Goal: Task Accomplishment & Management: Complete application form

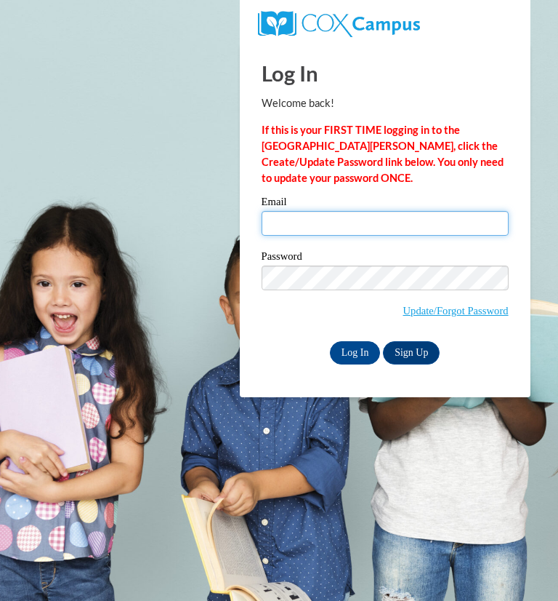
click at [399, 228] on input "Email" at bounding box center [385, 223] width 247 height 25
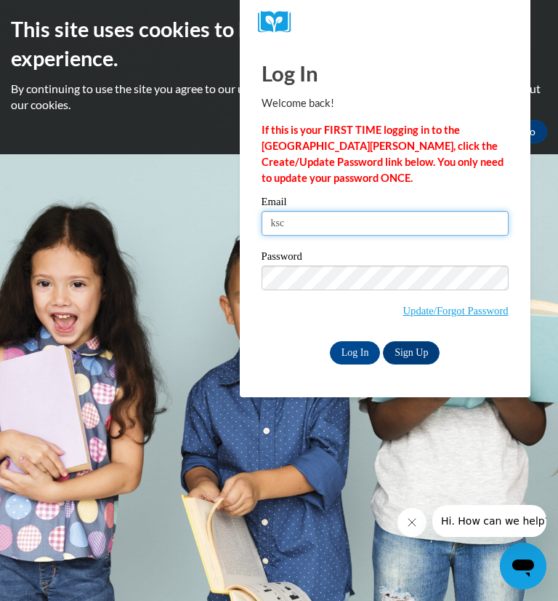
type input "kschiltz@greenfield.k12.wi.us"
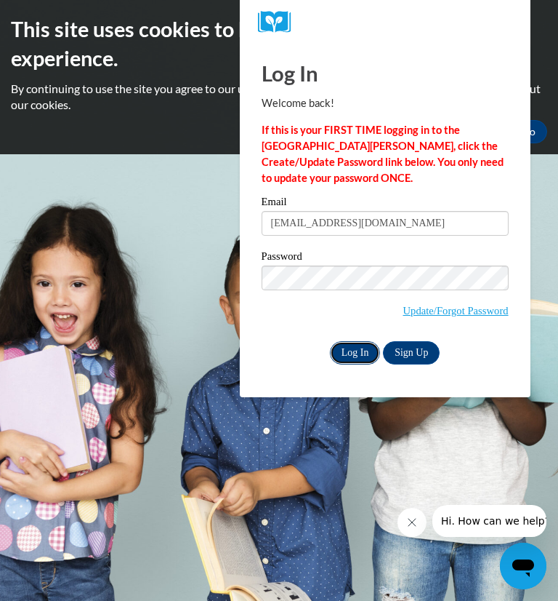
click at [362, 355] on input "Log In" at bounding box center [355, 352] width 51 height 23
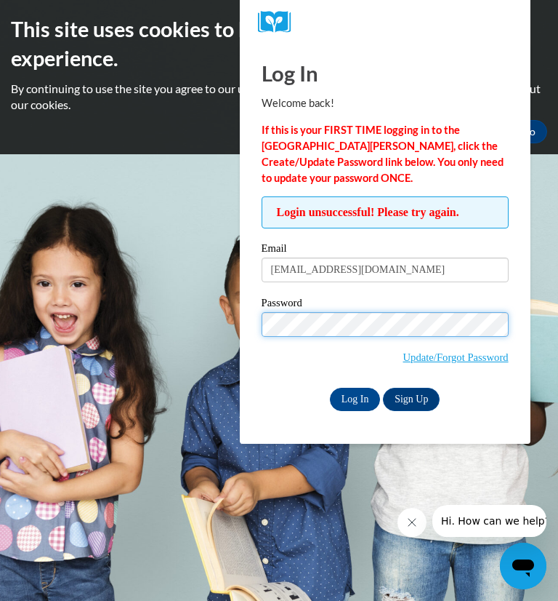
click at [330, 388] on input "Log In" at bounding box center [355, 399] width 51 height 23
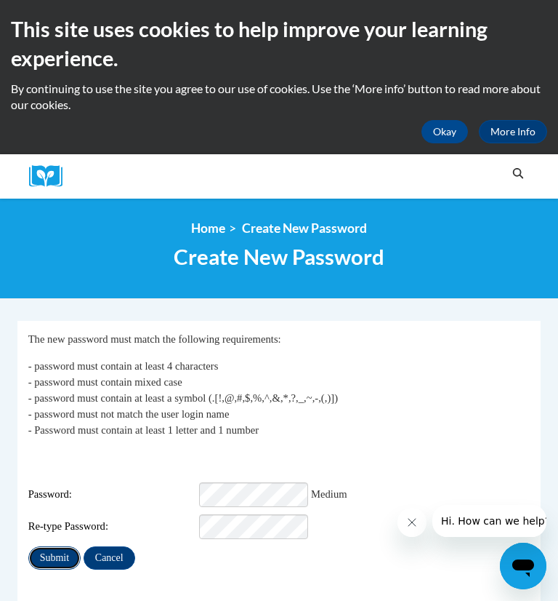
click at [56, 549] on input "Submit" at bounding box center [54, 557] width 52 height 23
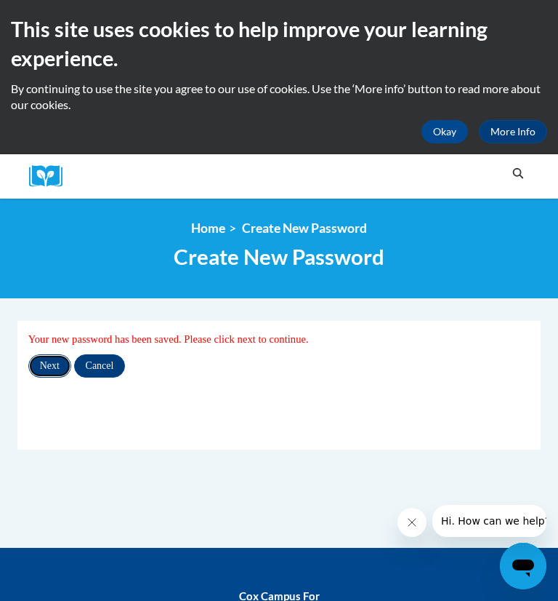
click at [44, 368] on input "Next" at bounding box center [49, 365] width 43 height 23
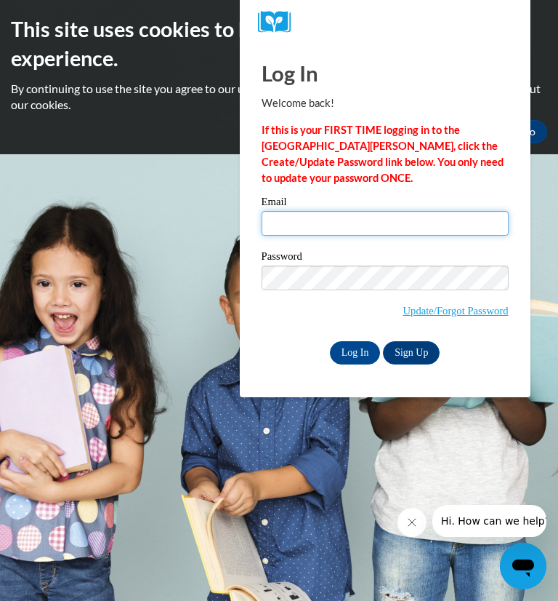
type input "[EMAIL_ADDRESS][DOMAIN_NAME]"
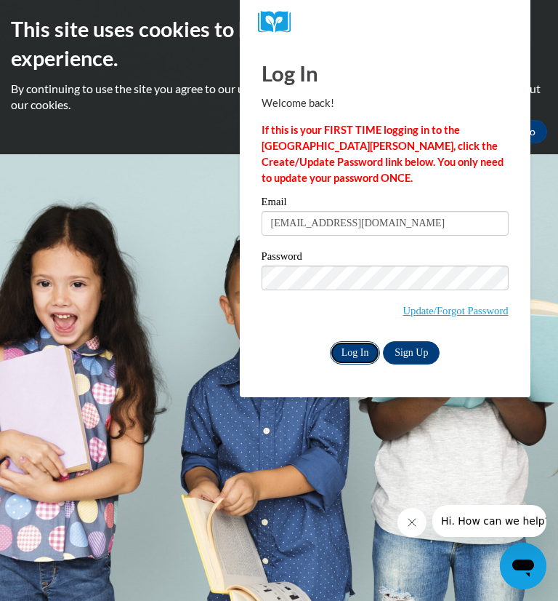
click at [357, 358] on input "Log In" at bounding box center [355, 352] width 51 height 23
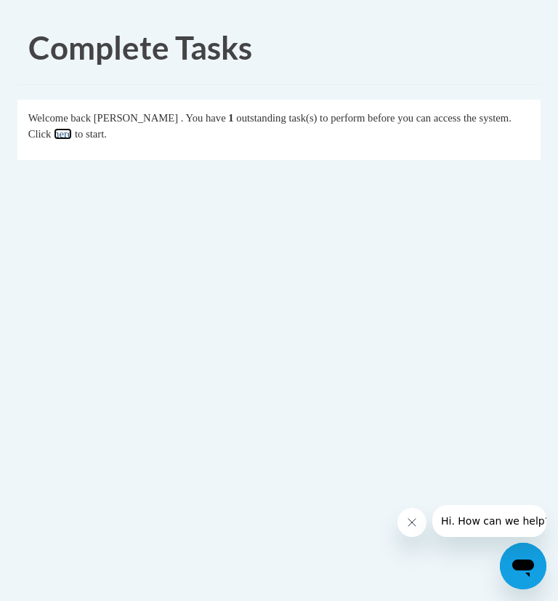
click at [72, 137] on link "here" at bounding box center [63, 134] width 18 height 12
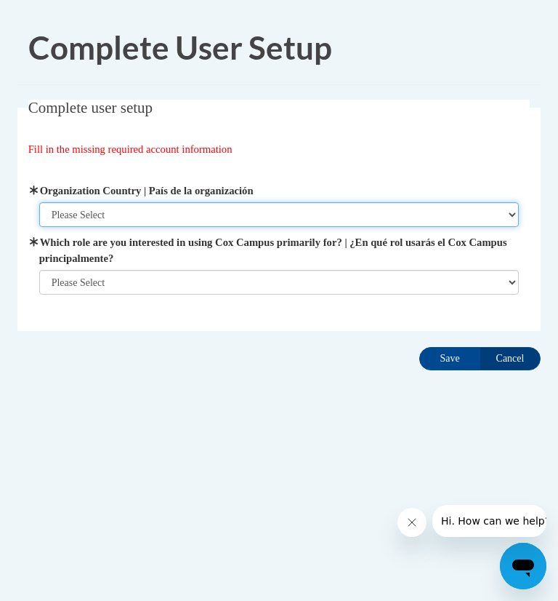
click at [122, 214] on select "Please Select United States | Estados Unidos Outside of the United States | Fue…" at bounding box center [279, 214] width 481 height 25
select select "ad49bcad-a171-4b2e-b99c-48b446064914"
click at [39, 202] on select "Please Select United States | Estados Unidos Outside of the United States | Fue…" at bounding box center [279, 214] width 481 height 25
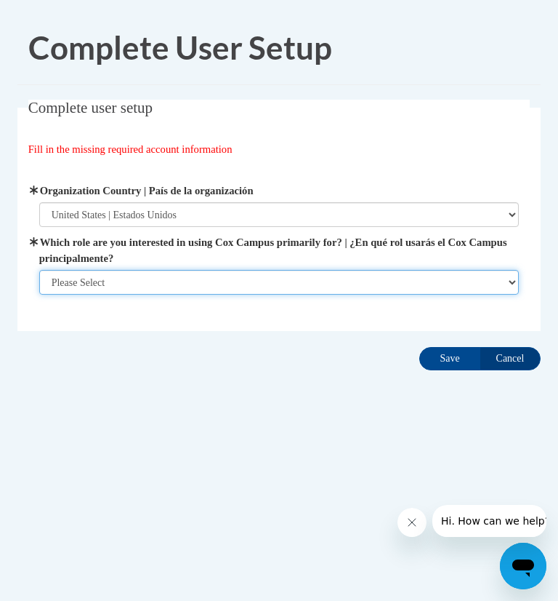
click at [117, 290] on select "Please Select College/University | Colegio/Universidad Community/Nonprofit Part…" at bounding box center [279, 282] width 481 height 25
select select "fbf2d438-af2f-41f8-98f1-81c410e29de3"
click at [39, 294] on select "Please Select College/University | Colegio/Universidad Community/Nonprofit Part…" at bounding box center [279, 282] width 481 height 25
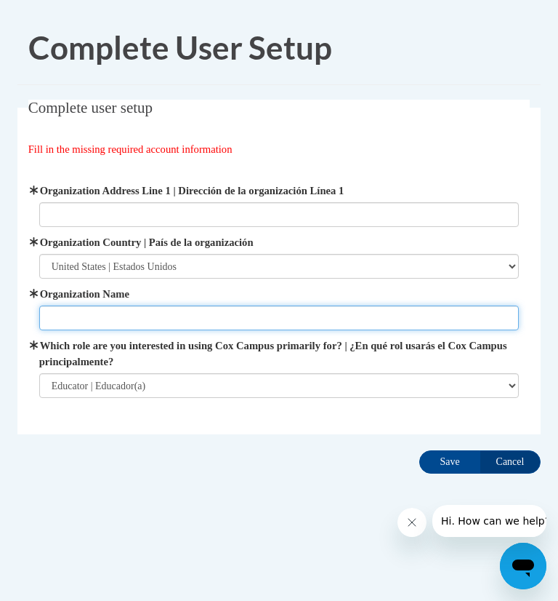
click at [137, 313] on input "Organization Name" at bounding box center [279, 317] width 481 height 25
type input "School District of Greenfield"
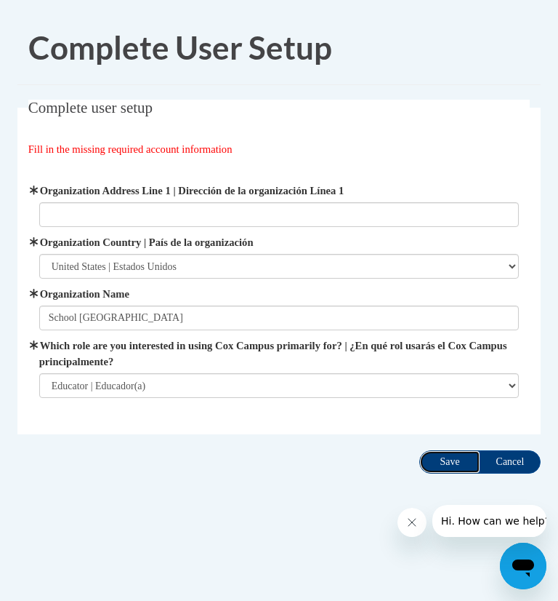
click at [443, 463] on input "Save" at bounding box center [450, 461] width 61 height 23
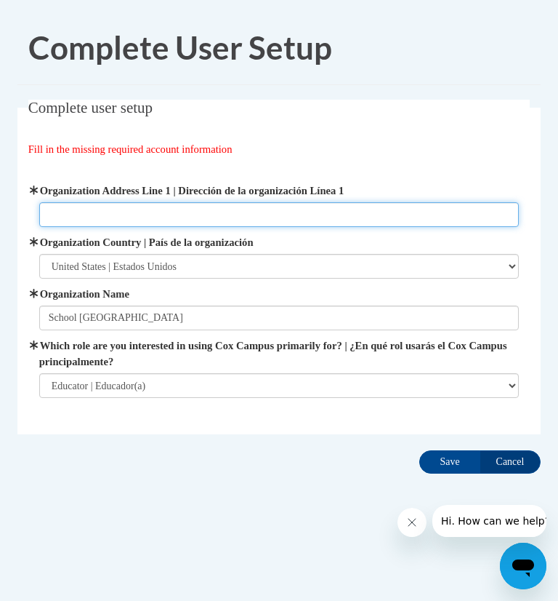
click at [185, 214] on input "Organization Address Line 1 | Dirección de la organización Línea 1" at bounding box center [279, 214] width 481 height 25
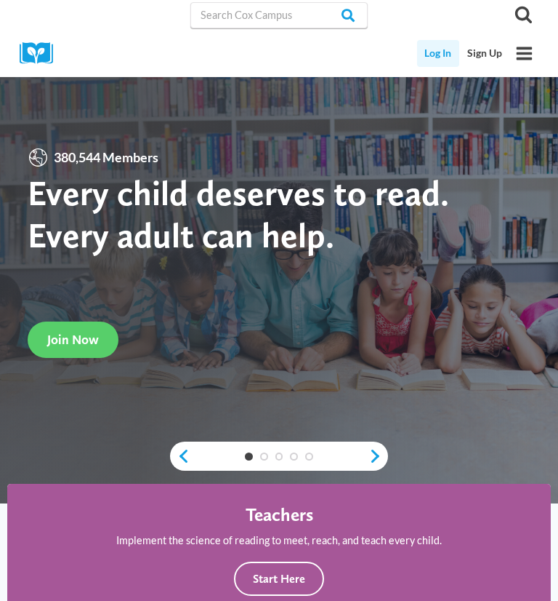
click at [442, 54] on link "Log In" at bounding box center [438, 53] width 43 height 27
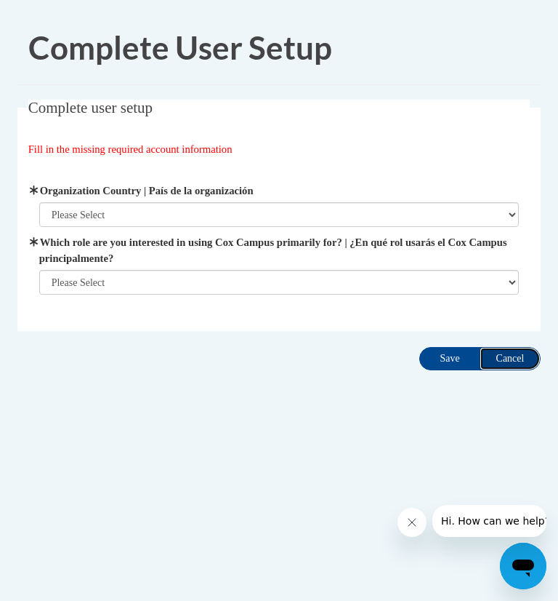
click at [526, 358] on input "Cancel" at bounding box center [510, 358] width 61 height 23
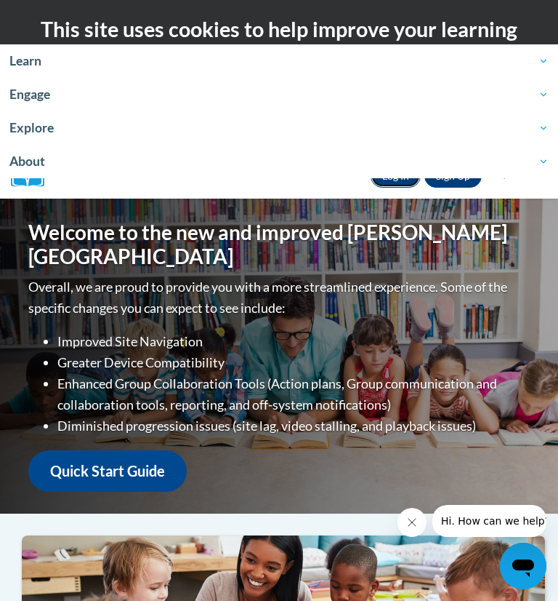
click at [395, 180] on link "Log In" at bounding box center [396, 175] width 50 height 23
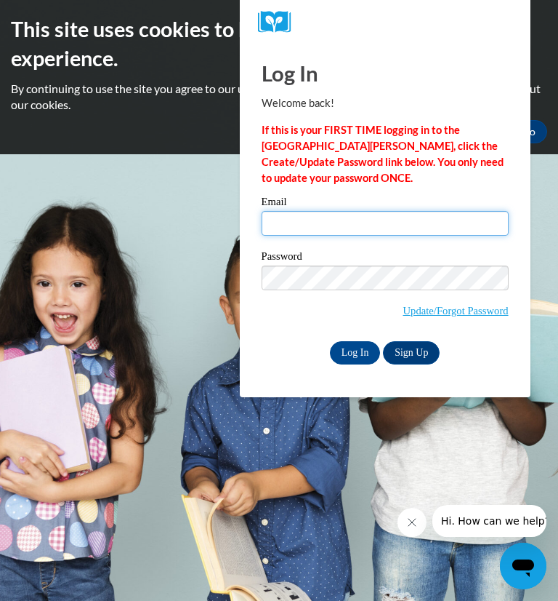
type input "kschiltz@greenfield.k12.wi.us"
click at [314, 225] on input "kschiltz@greenfield.k12.wi.us" at bounding box center [385, 223] width 247 height 25
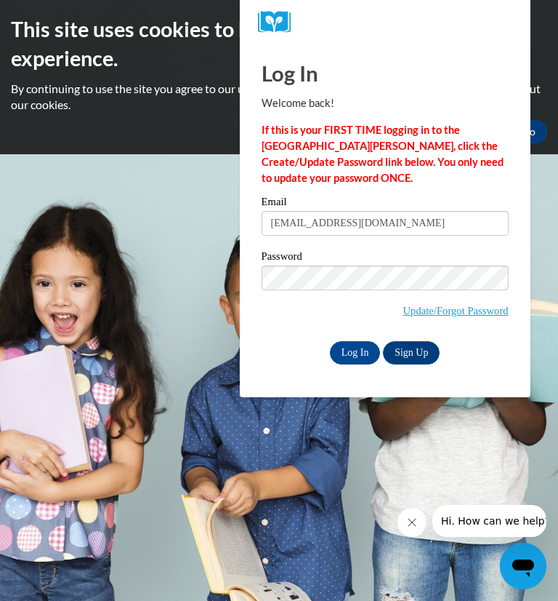
click at [320, 191] on div "Log In Welcome back! If this is your FIRST TIME logging in to the NEW Cox Campu…" at bounding box center [385, 211] width 247 height 306
click at [330, 341] on input "Log In" at bounding box center [355, 352] width 51 height 23
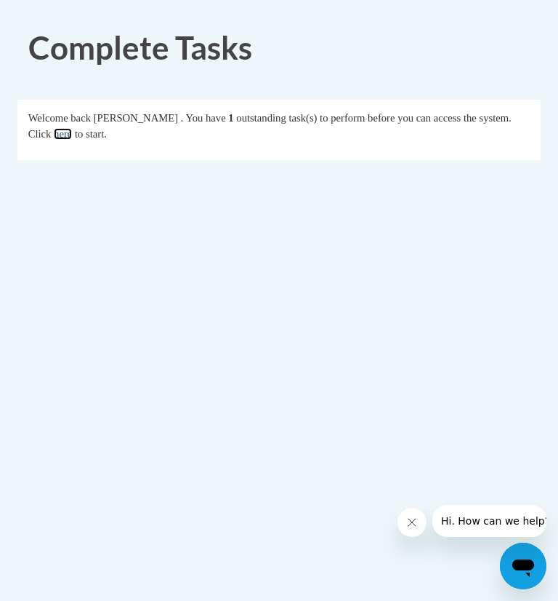
click at [72, 133] on link "here" at bounding box center [63, 134] width 18 height 12
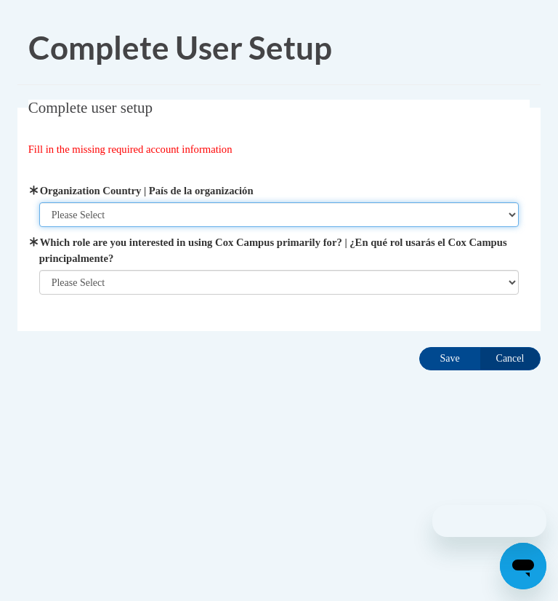
click at [113, 214] on select "Please Select [GEOGRAPHIC_DATA] | [GEOGRAPHIC_DATA] Outside of [GEOGRAPHIC_DATA…" at bounding box center [279, 214] width 481 height 25
select select "ad49bcad-a171-4b2e-b99c-48b446064914"
click at [39, 202] on select "Please Select [GEOGRAPHIC_DATA] | [GEOGRAPHIC_DATA] Outside of [GEOGRAPHIC_DATA…" at bounding box center [279, 214] width 481 height 25
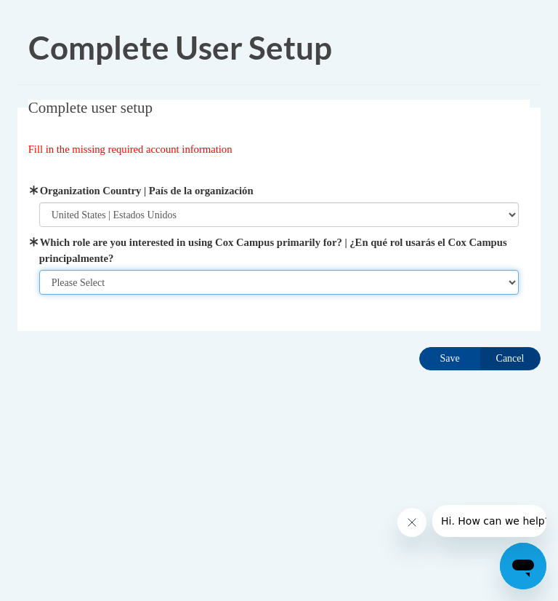
click at [93, 284] on select "Please Select College/University | Colegio/Universidad Community/Nonprofit Part…" at bounding box center [279, 282] width 481 height 25
select select "fbf2d438-af2f-41f8-98f1-81c410e29de3"
click at [39, 294] on select "Please Select College/University | Colegio/Universidad Community/Nonprofit Part…" at bounding box center [279, 282] width 481 height 25
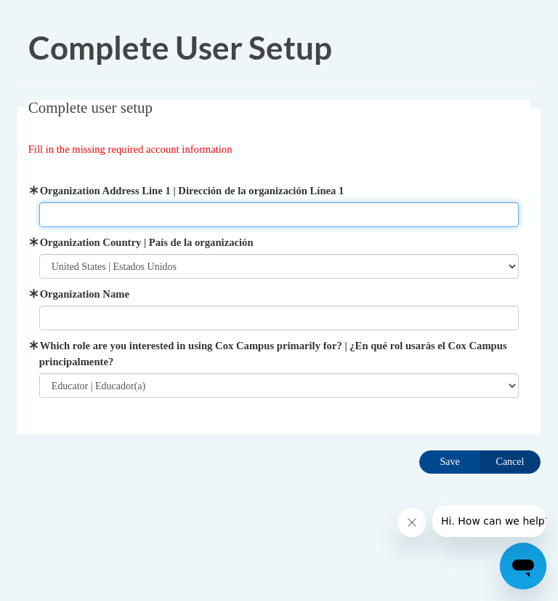
click at [121, 212] on input "Organization Address Line 1 | Dirección de la organización Línea 1" at bounding box center [279, 214] width 481 height 25
paste input "6921 W Cold Spring Rd, Greenfield, WI 53220"
type input "6921 W Cold Spring Rd, Greenfield, WI 53220"
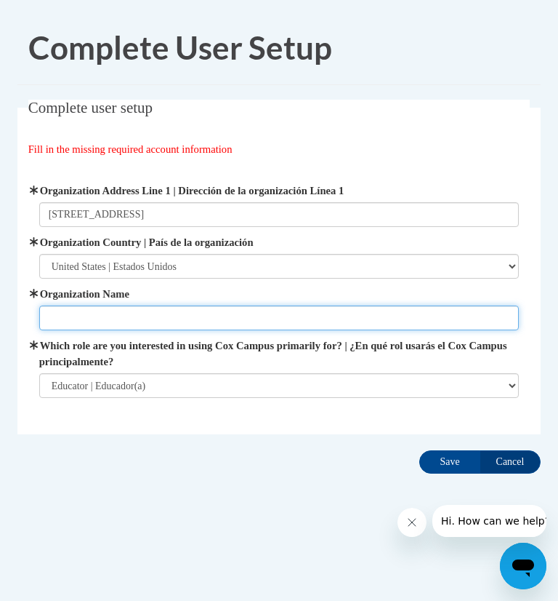
click at [68, 313] on input "Organization Name" at bounding box center [279, 317] width 481 height 25
type input "S"
type input "m"
type input "Maple Grove Elementary, School District of Greenfield"
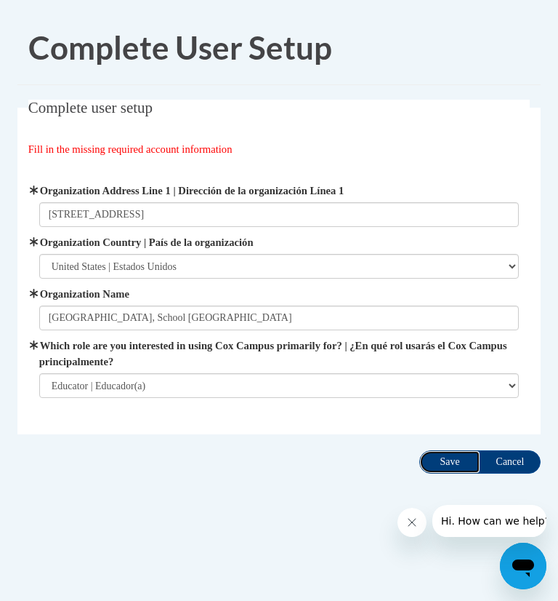
click at [444, 464] on input "Save" at bounding box center [450, 461] width 61 height 23
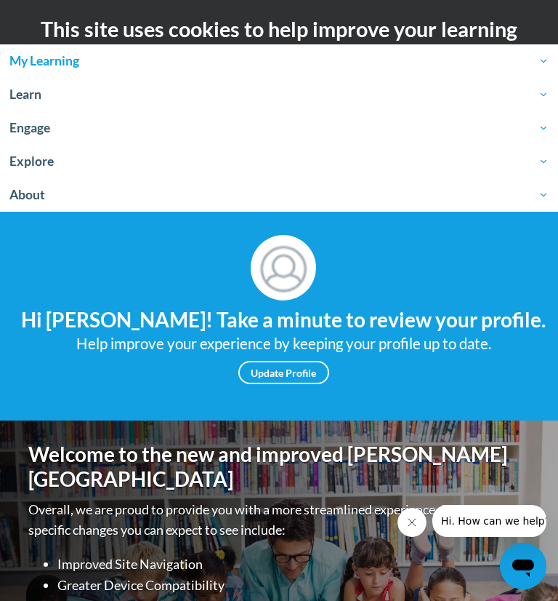
click at [56, 60] on span "My Learning" at bounding box center [279, 60] width 540 height 17
click at [546, 63] on span "My Learning" at bounding box center [279, 60] width 540 height 17
click at [543, 67] on span "My Learning" at bounding box center [279, 60] width 540 height 17
click at [49, 68] on span "My Learning" at bounding box center [279, 60] width 540 height 17
click at [53, 60] on span "My Learning" at bounding box center [279, 60] width 540 height 17
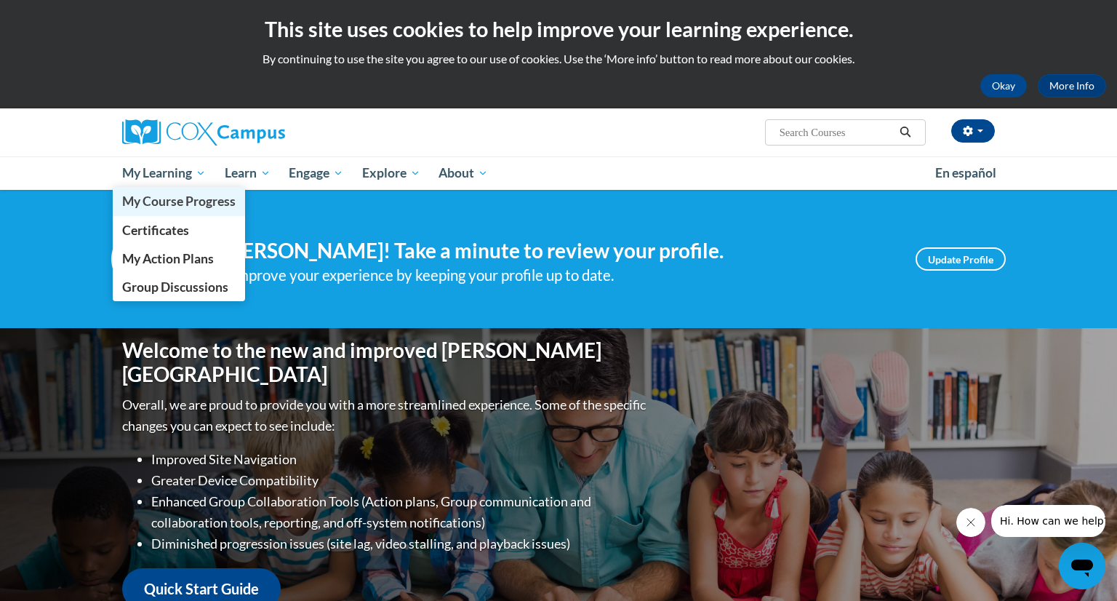
click at [198, 200] on span "My Course Progress" at bounding box center [178, 200] width 113 height 15
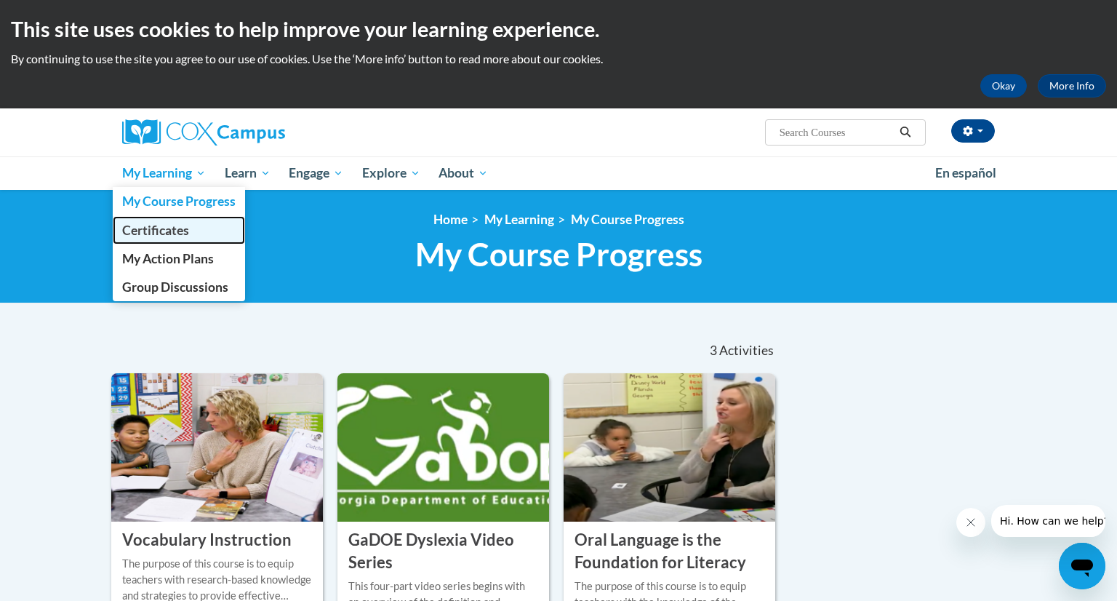
click at [181, 231] on span "Certificates" at bounding box center [155, 229] width 67 height 15
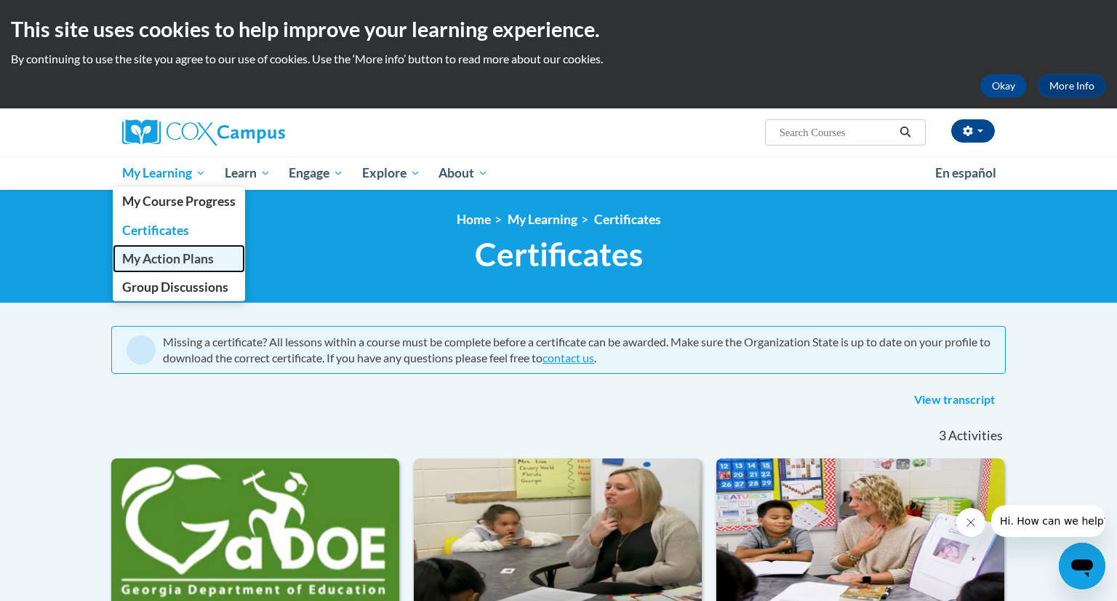
click at [199, 263] on span "My Action Plans" at bounding box center [168, 258] width 92 height 15
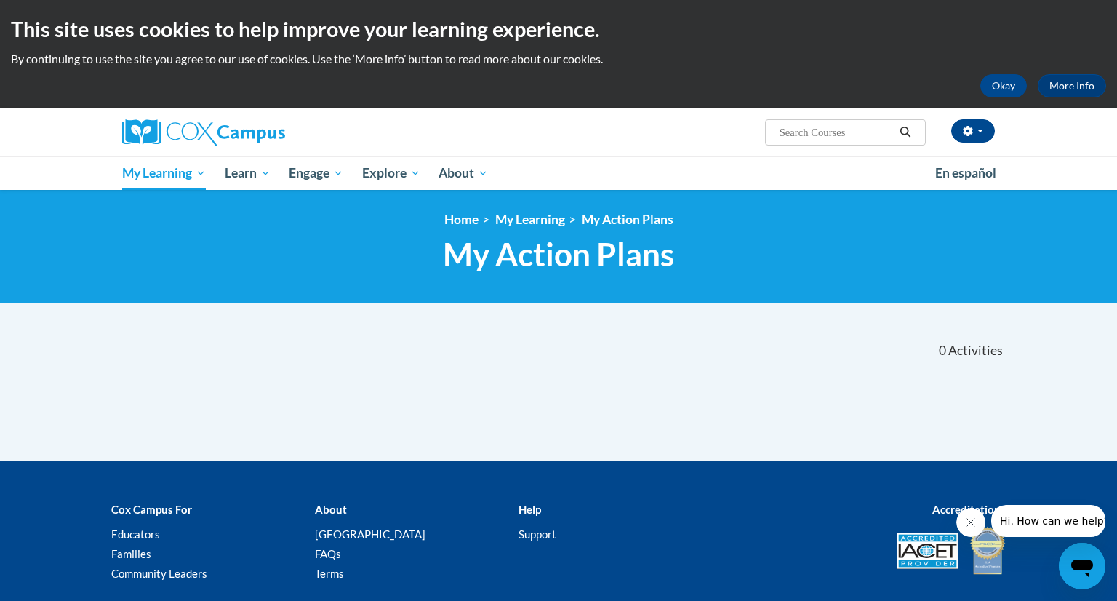
scroll to position [100, 0]
